Goal: Task Accomplishment & Management: Manage account settings

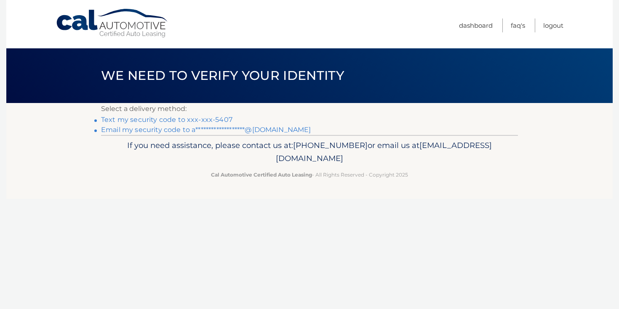
click at [199, 121] on link "Text my security code to xxx-xxx-5407" at bounding box center [166, 120] width 131 height 8
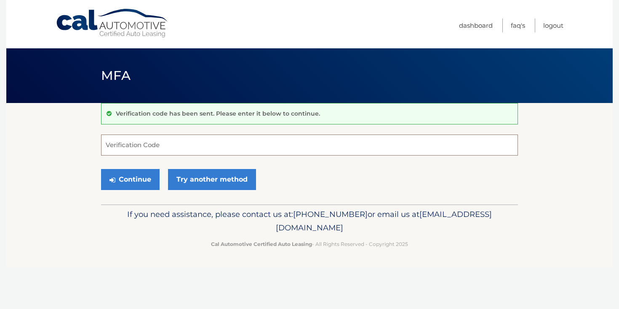
click at [190, 141] on input "Verification Code" at bounding box center [309, 145] width 417 height 21
type input "630268"
click at [148, 181] on button "Continue" at bounding box center [130, 179] width 58 height 21
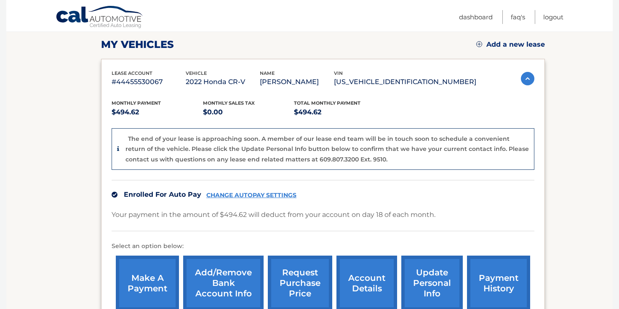
scroll to position [53, 0]
